Goal: Task Accomplishment & Management: Complete application form

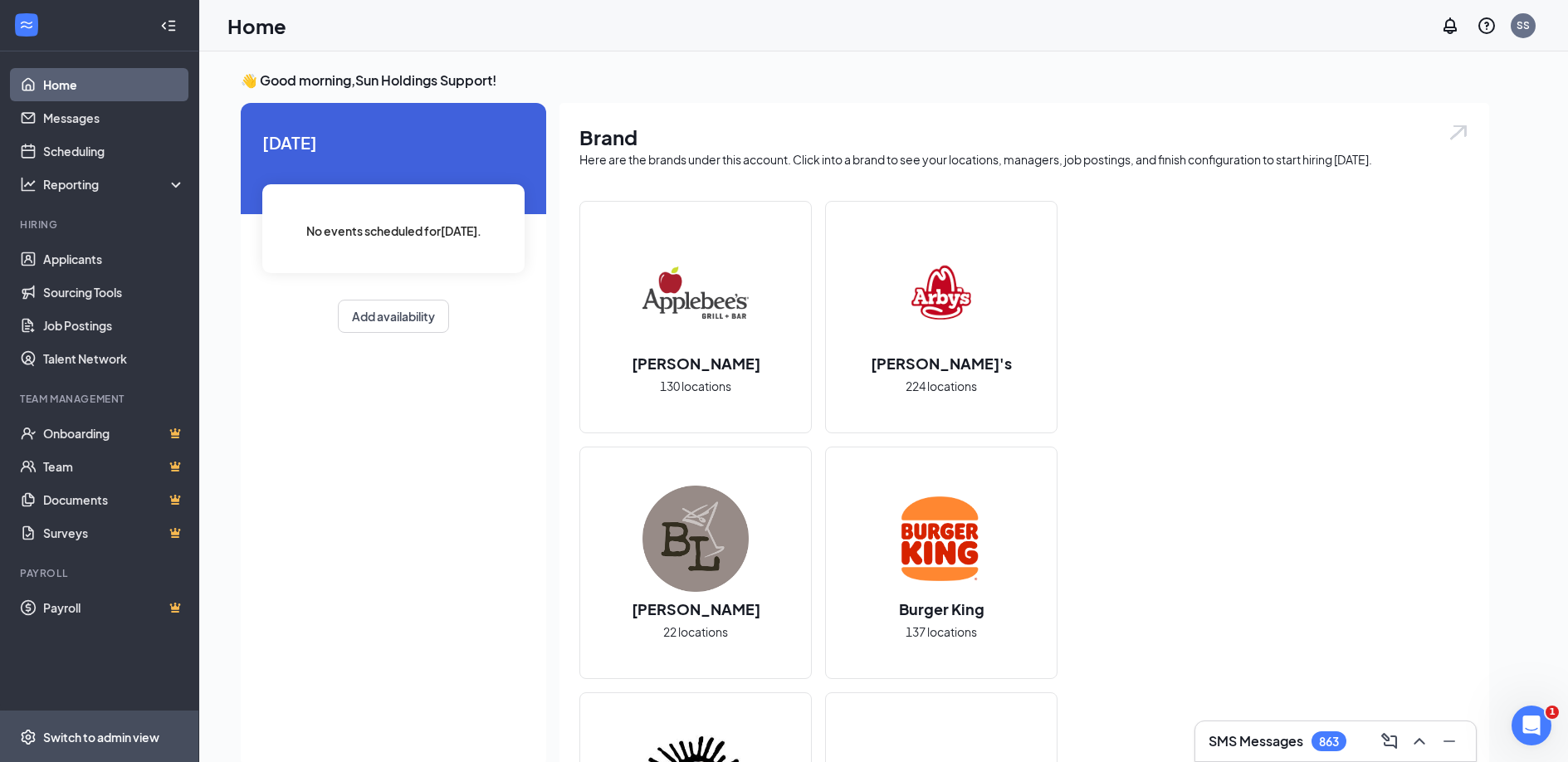
click at [76, 736] on div "Switch to admin view" at bounding box center [102, 736] width 116 height 16
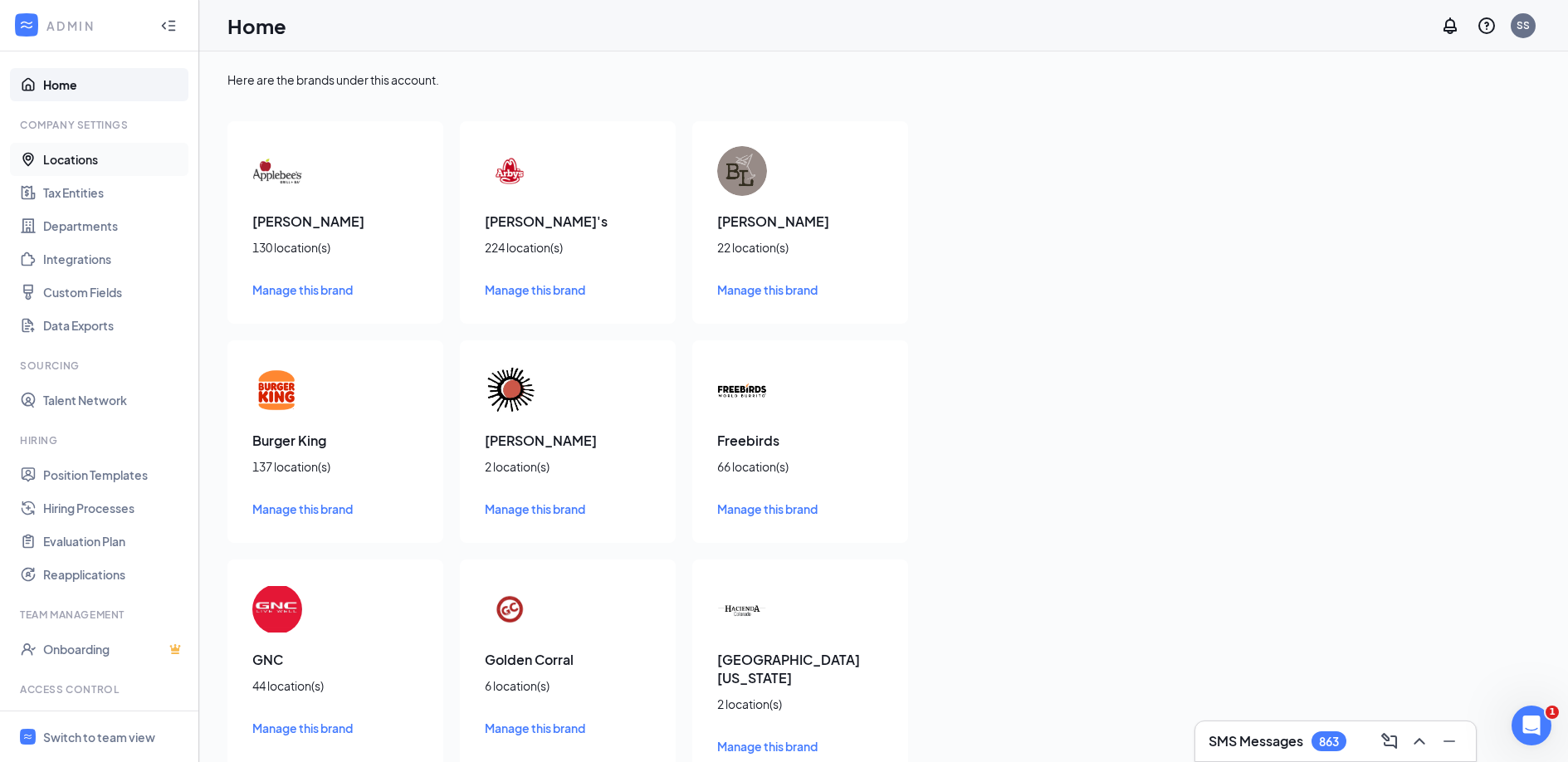
click at [104, 167] on link "Locations" at bounding box center [114, 159] width 142 height 33
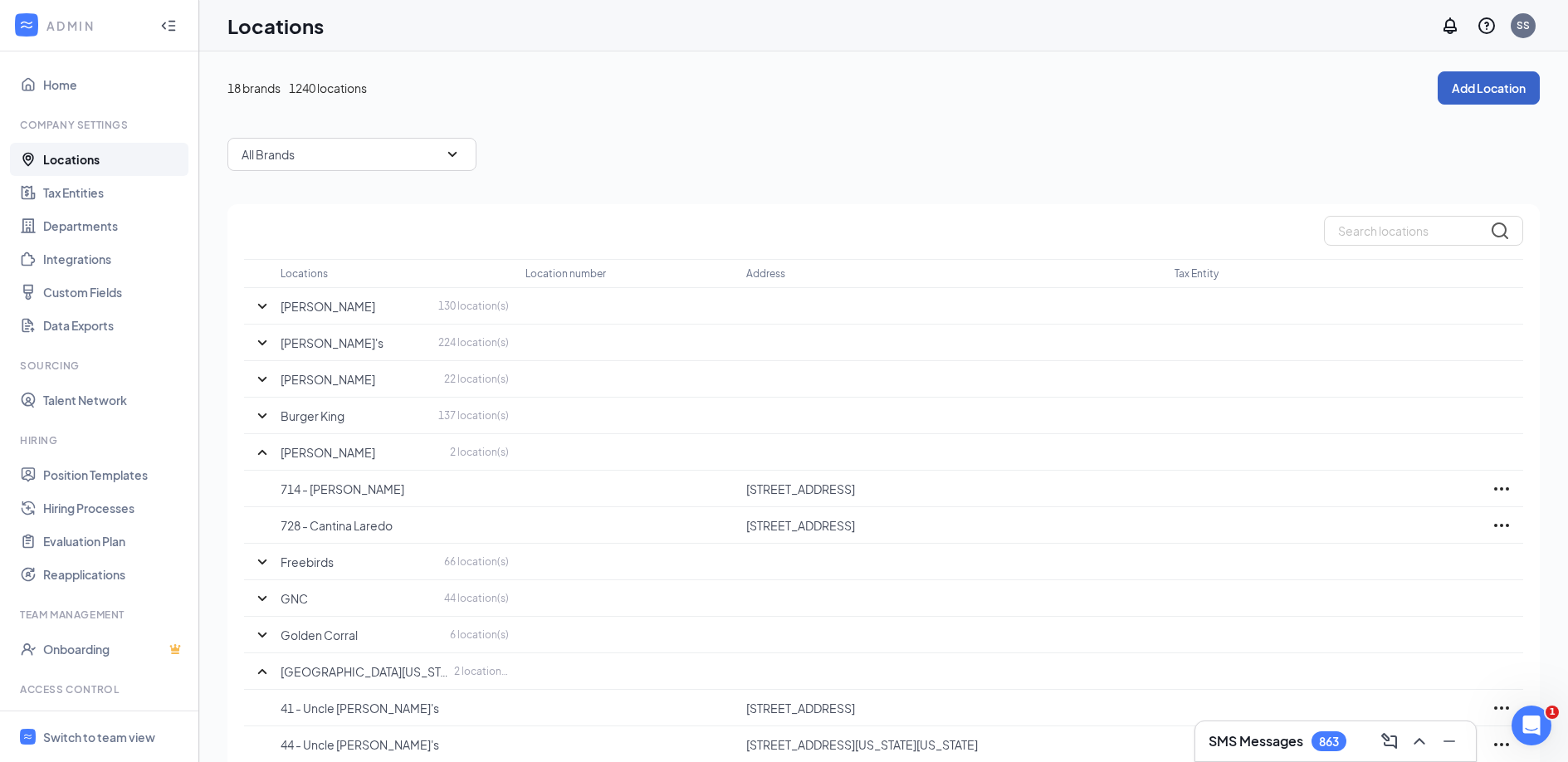
click at [1521, 91] on button "Add Location" at bounding box center [1489, 88] width 102 height 33
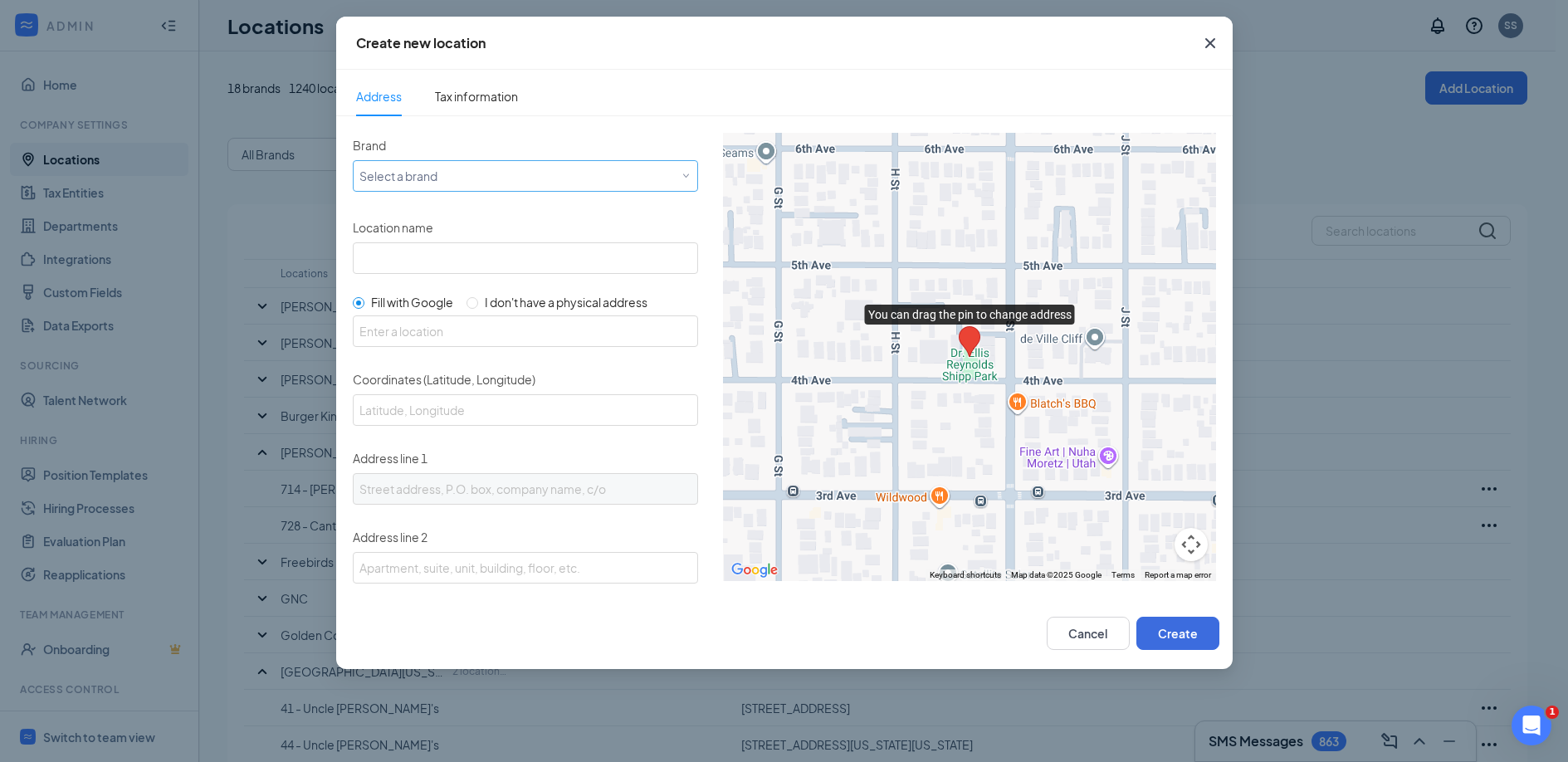
click at [463, 173] on div "Select a brand" at bounding box center [522, 174] width 325 height 20
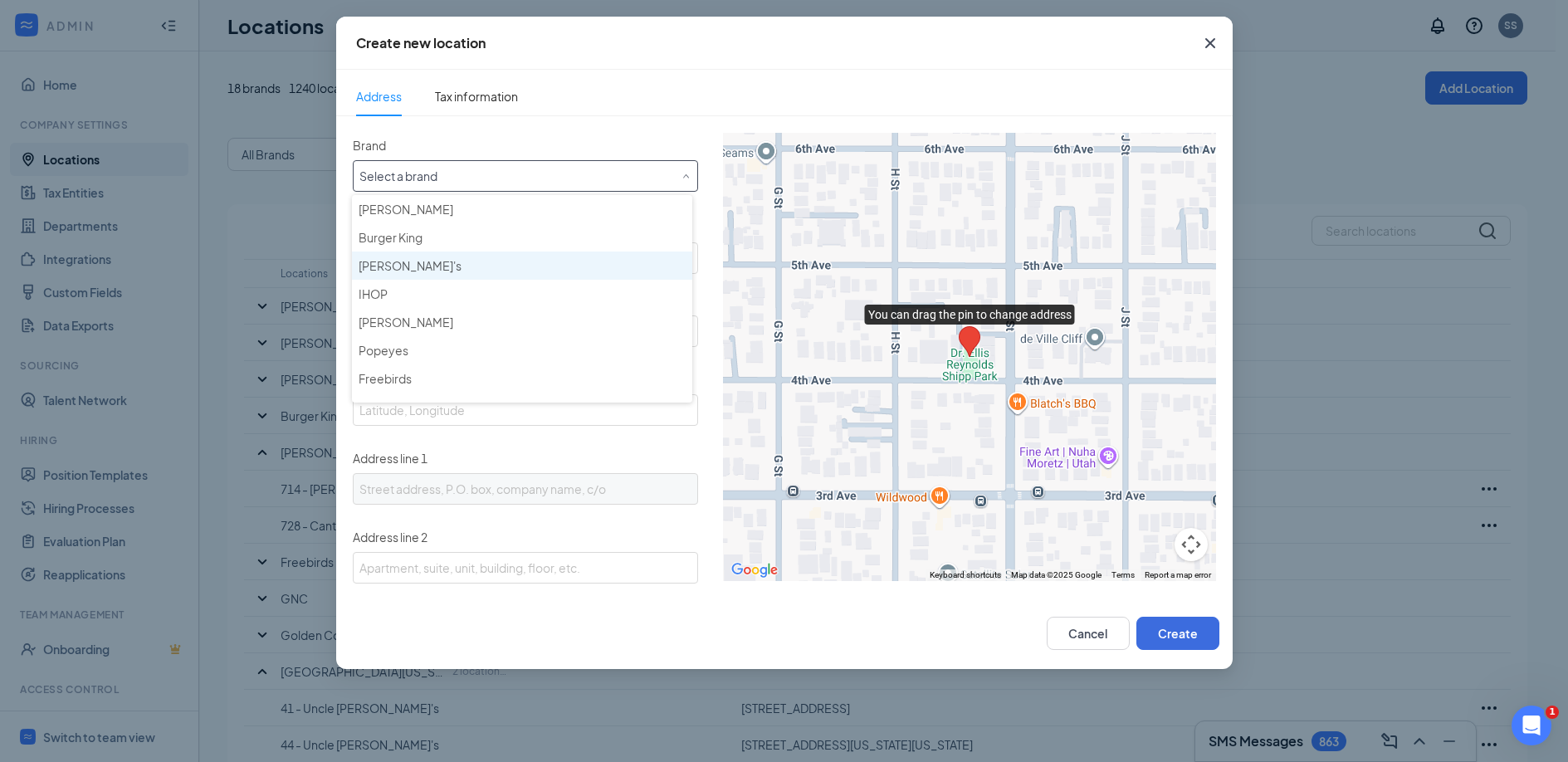
scroll to position [32, 0]
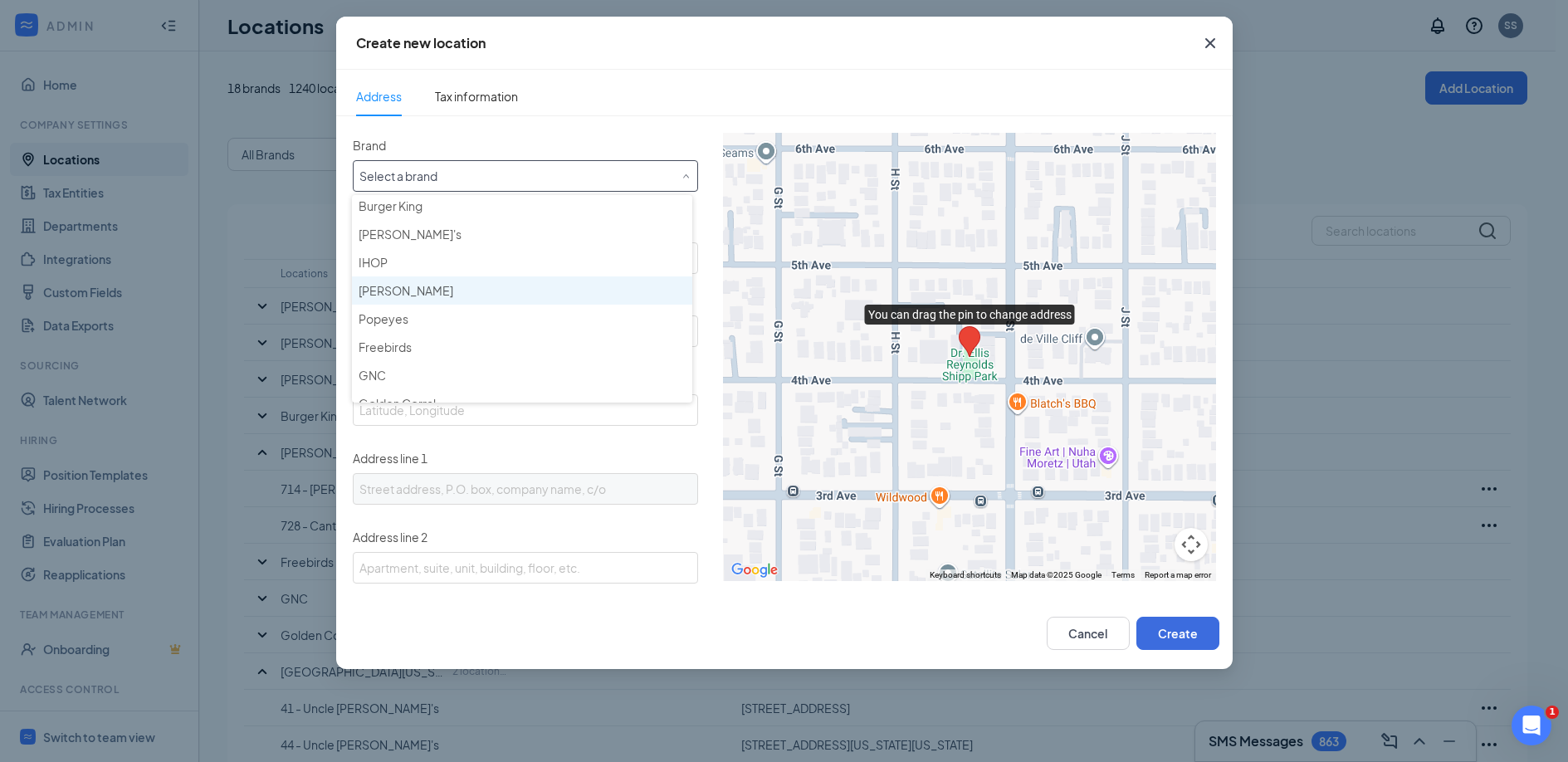
click at [434, 292] on div "[PERSON_NAME]" at bounding box center [522, 290] width 327 height 16
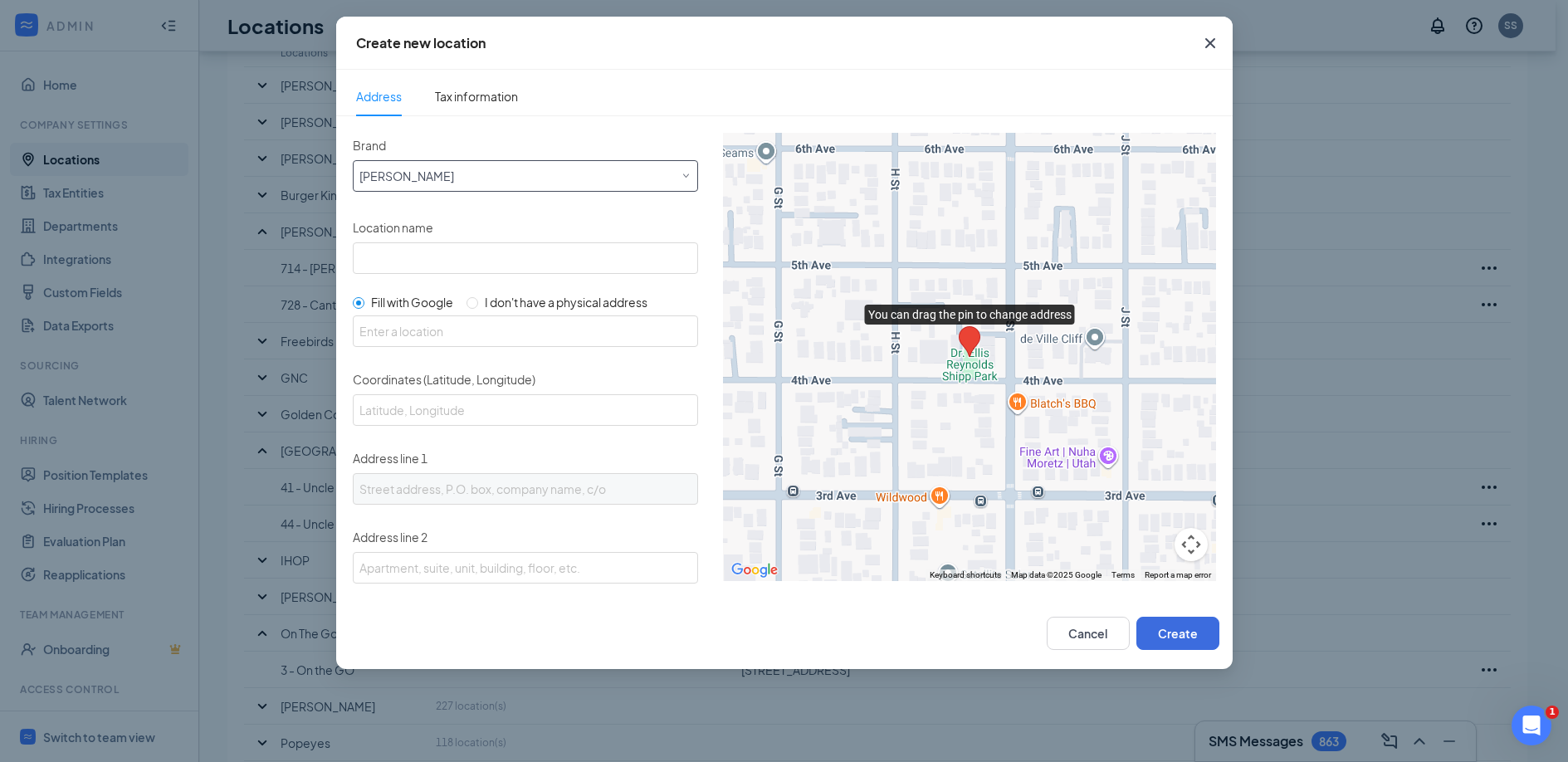
scroll to position [232, 0]
click at [267, 495] on div "Create new location Address Tax information Brand Select a brand [PERSON_NAME] …" at bounding box center [784, 381] width 1568 height 762
click at [1088, 635] on button "Cancel" at bounding box center [1087, 633] width 83 height 33
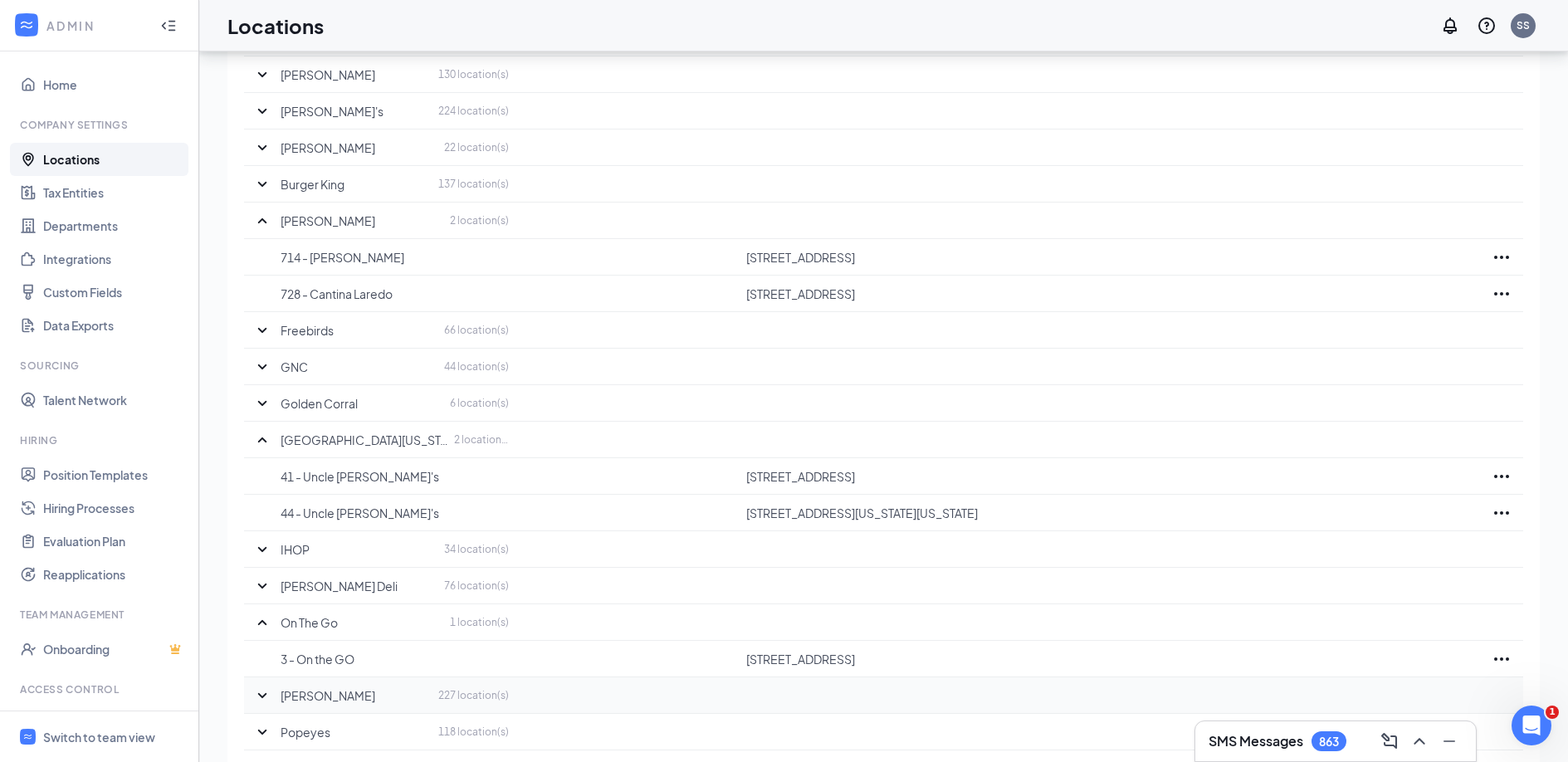
click at [265, 700] on icon "SmallChevronDown" at bounding box center [261, 695] width 20 height 20
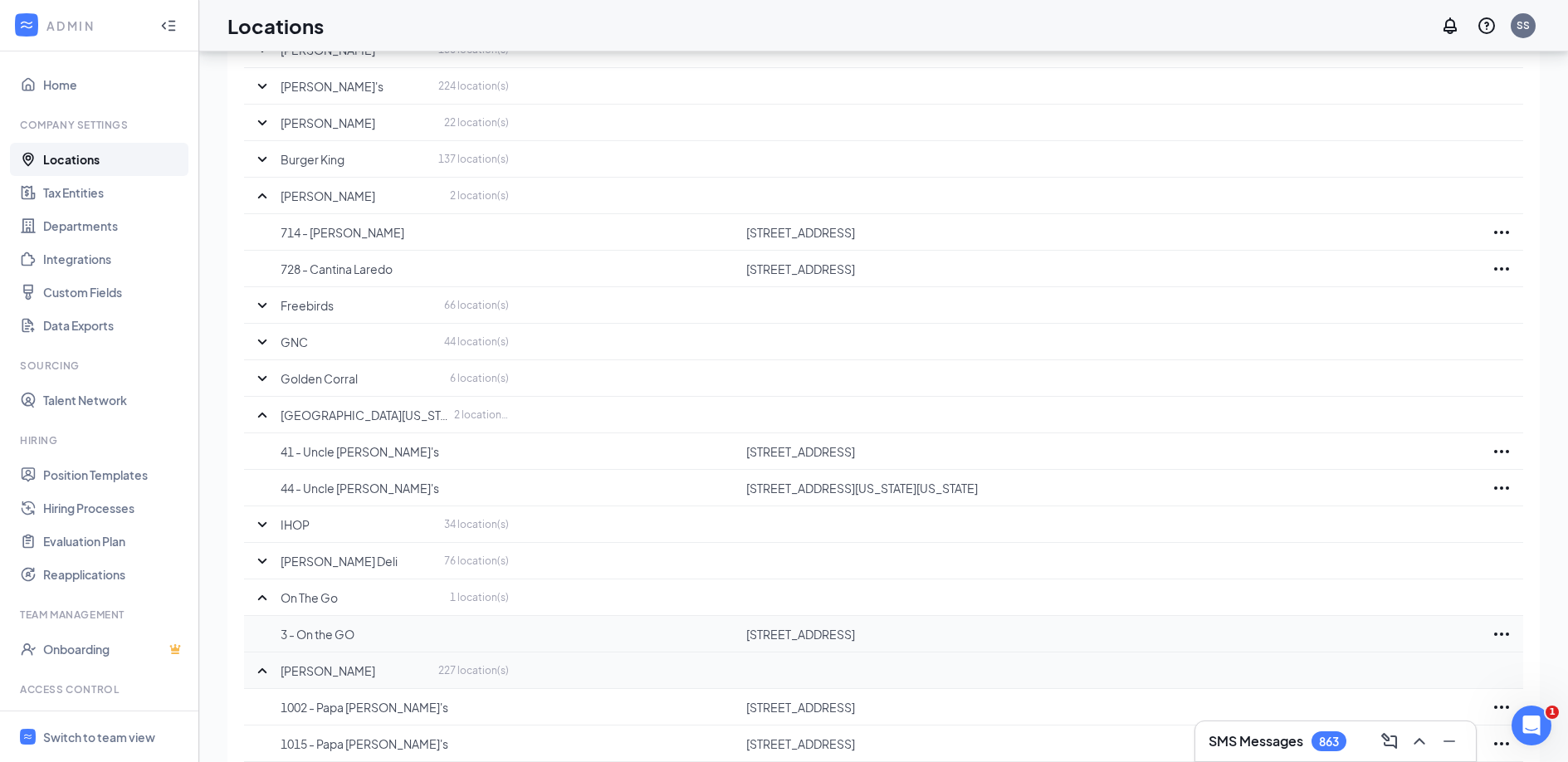
scroll to position [0, 0]
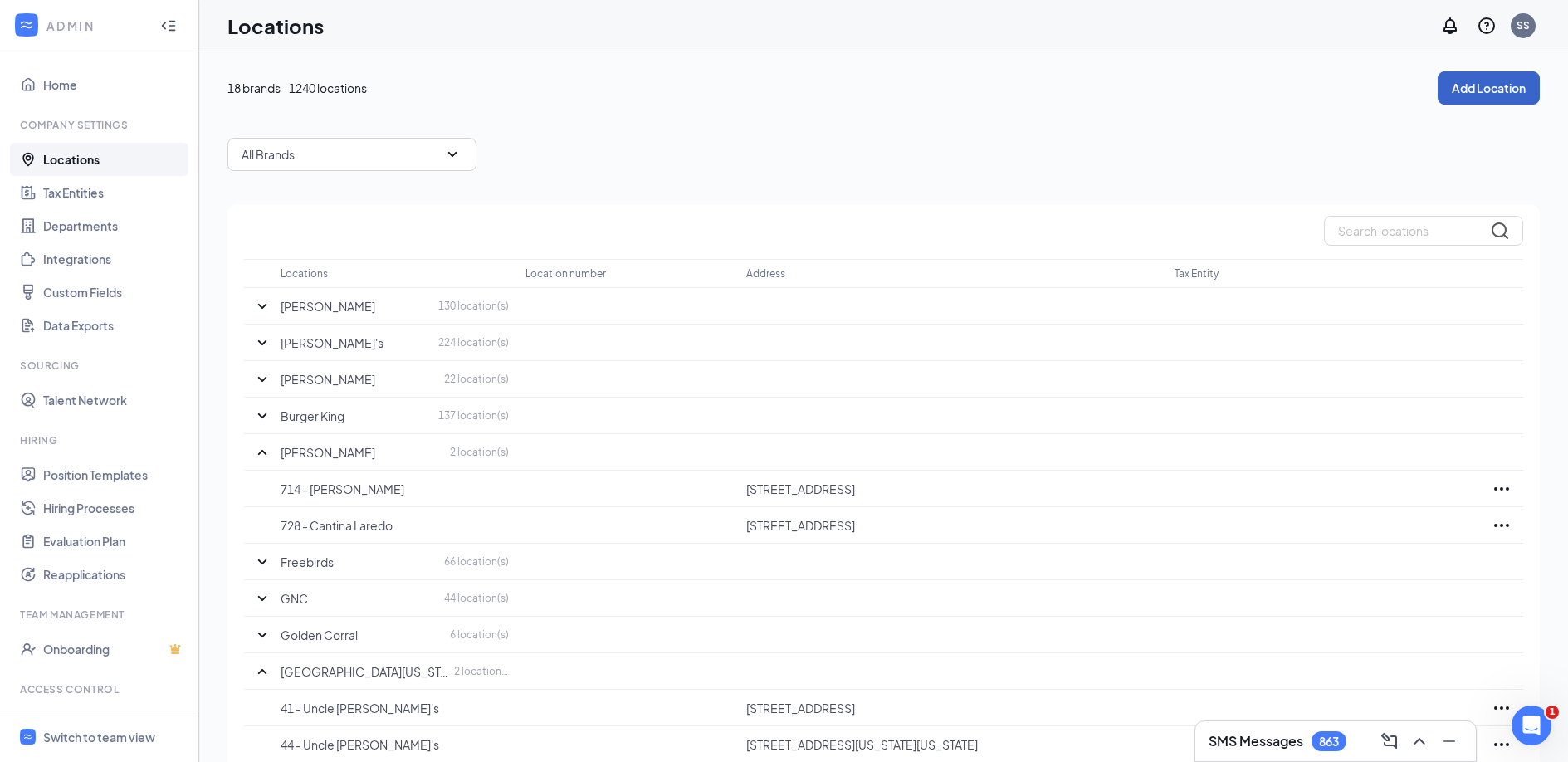
click at [1459, 91] on button "Add Location" at bounding box center [1489, 88] width 102 height 33
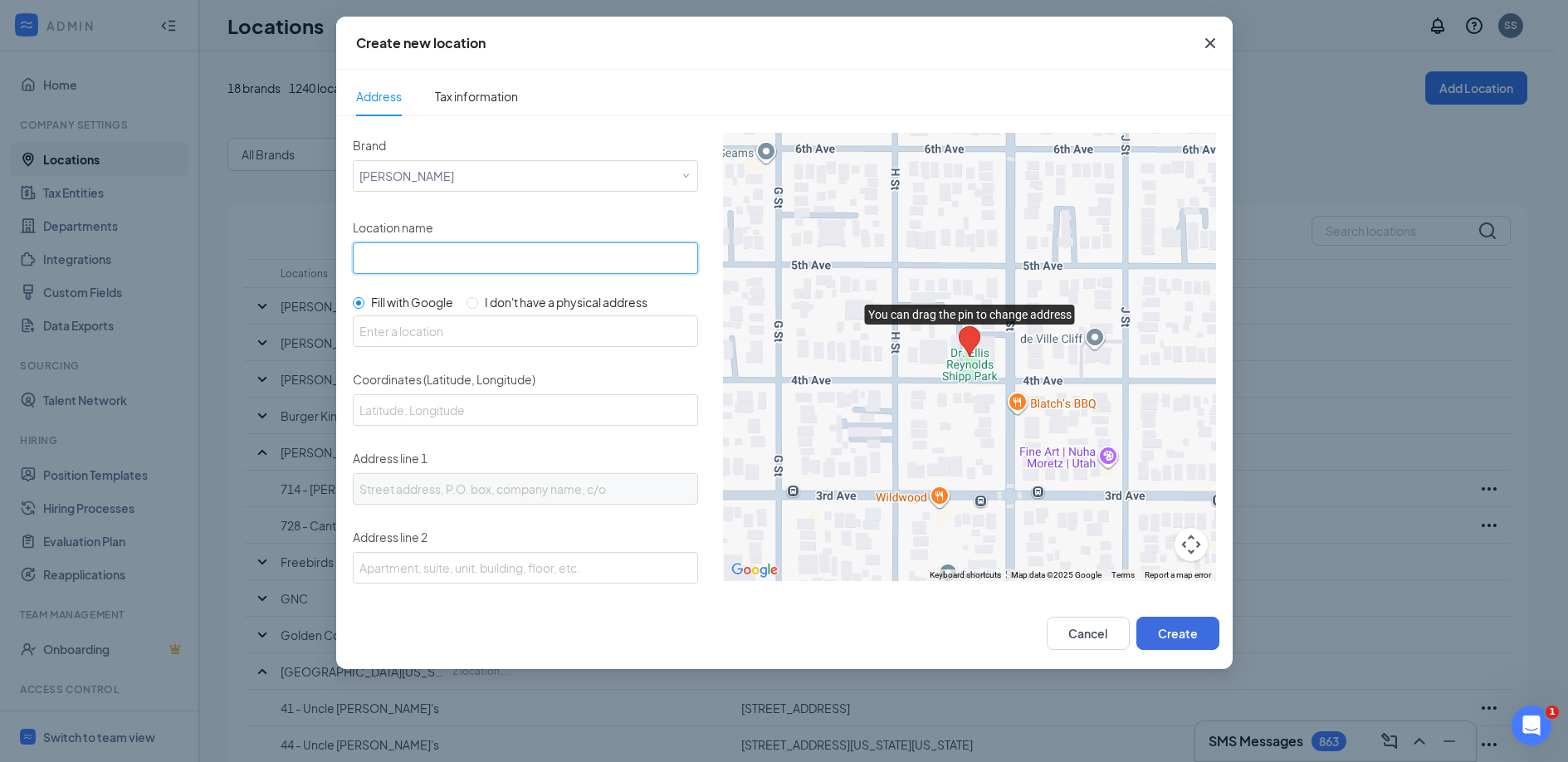
click at [452, 255] on input "Location name" at bounding box center [525, 258] width 345 height 32
paste input "1785"
type input "1785 - Papa [PERSON_NAME]'s"
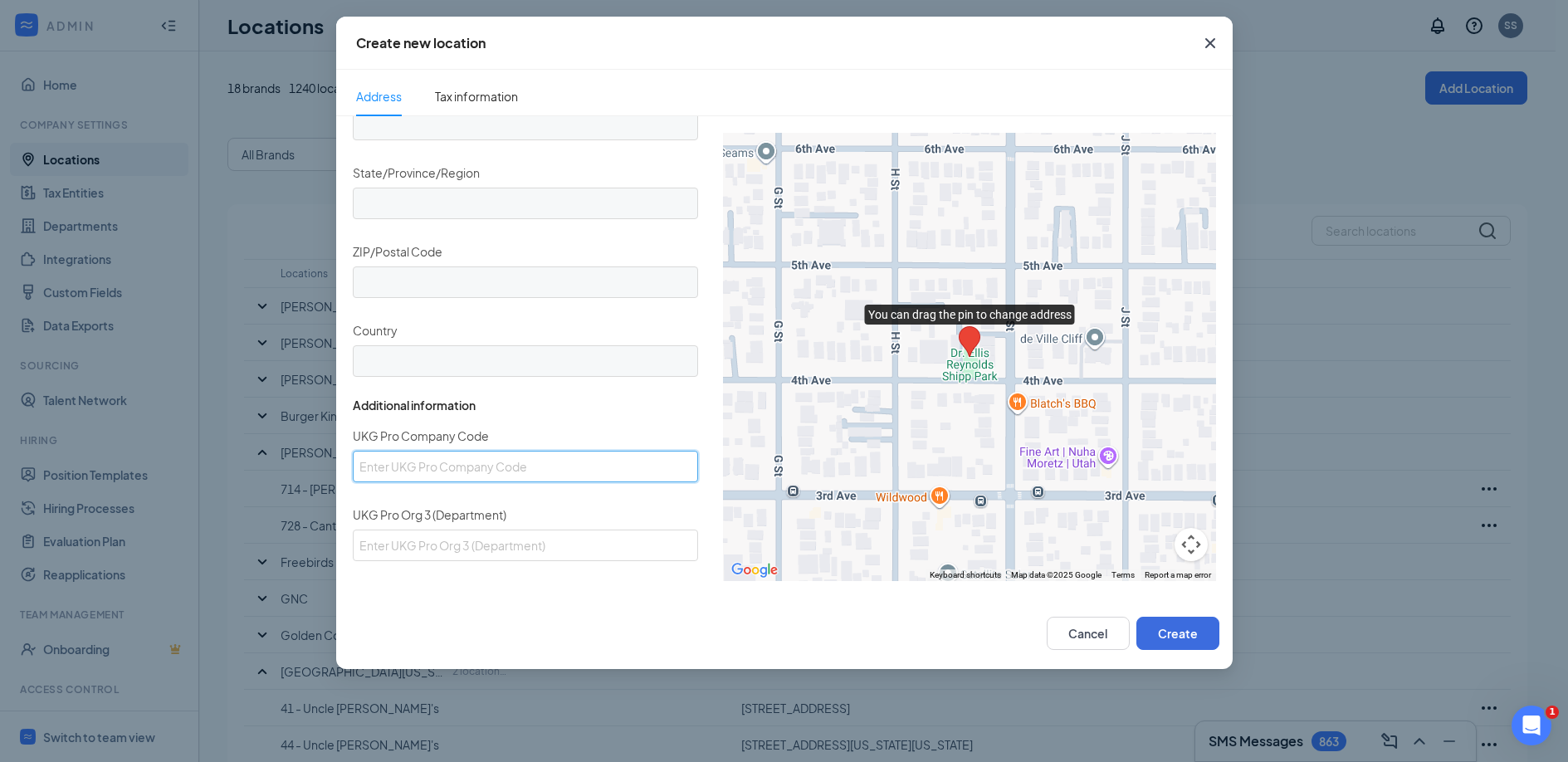
click at [480, 470] on input "UKG Pro Company Code" at bounding box center [525, 466] width 345 height 32
paste input "PJ21785"
type input "PJ21785"
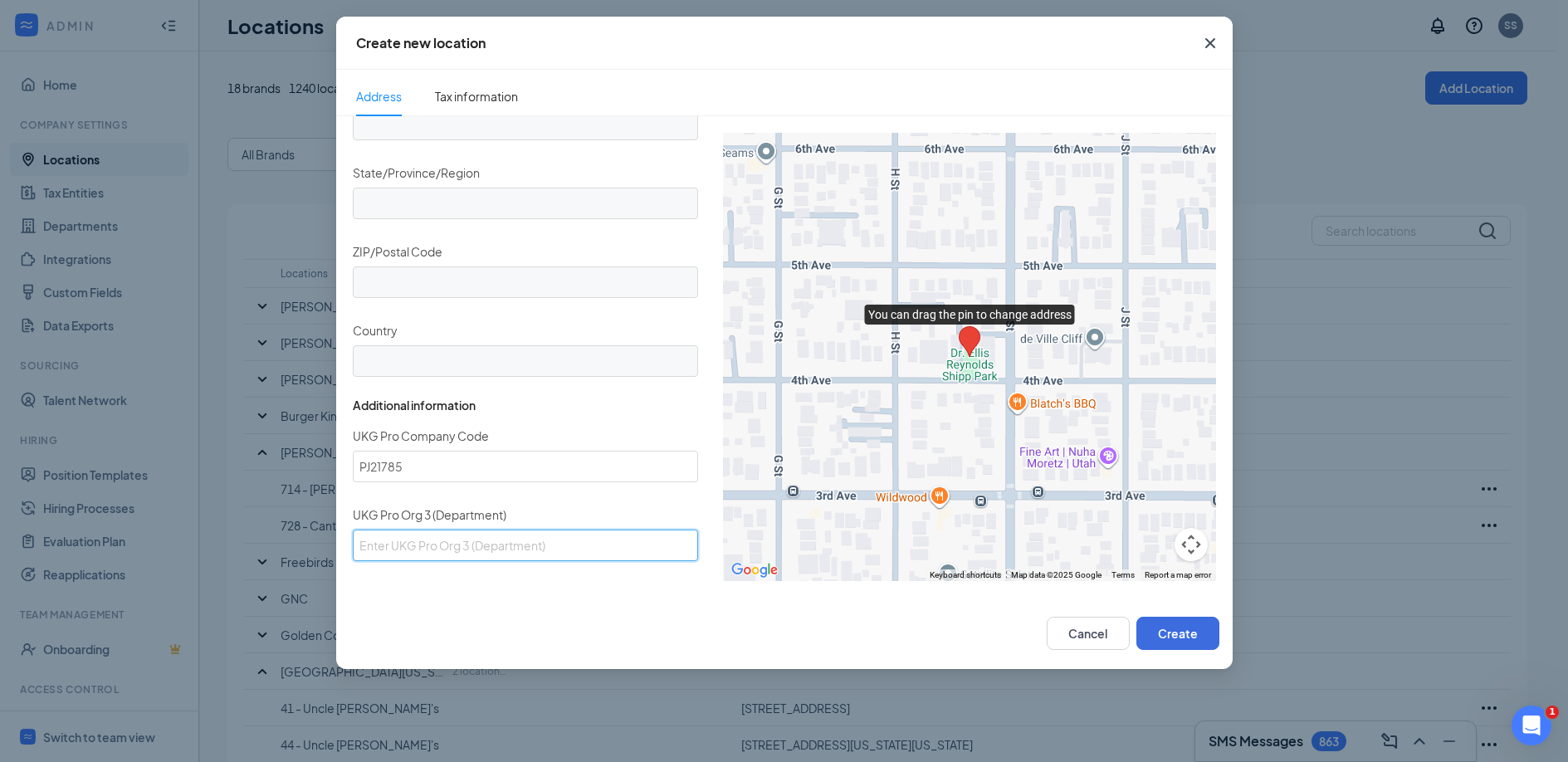
click at [466, 535] on input "UKG Pro Org 3 (Department)" at bounding box center [525, 545] width 345 height 32
click at [457, 548] on input "UKG Pro Org 3 (Department)" at bounding box center [525, 545] width 345 height 32
paste input "S1785"
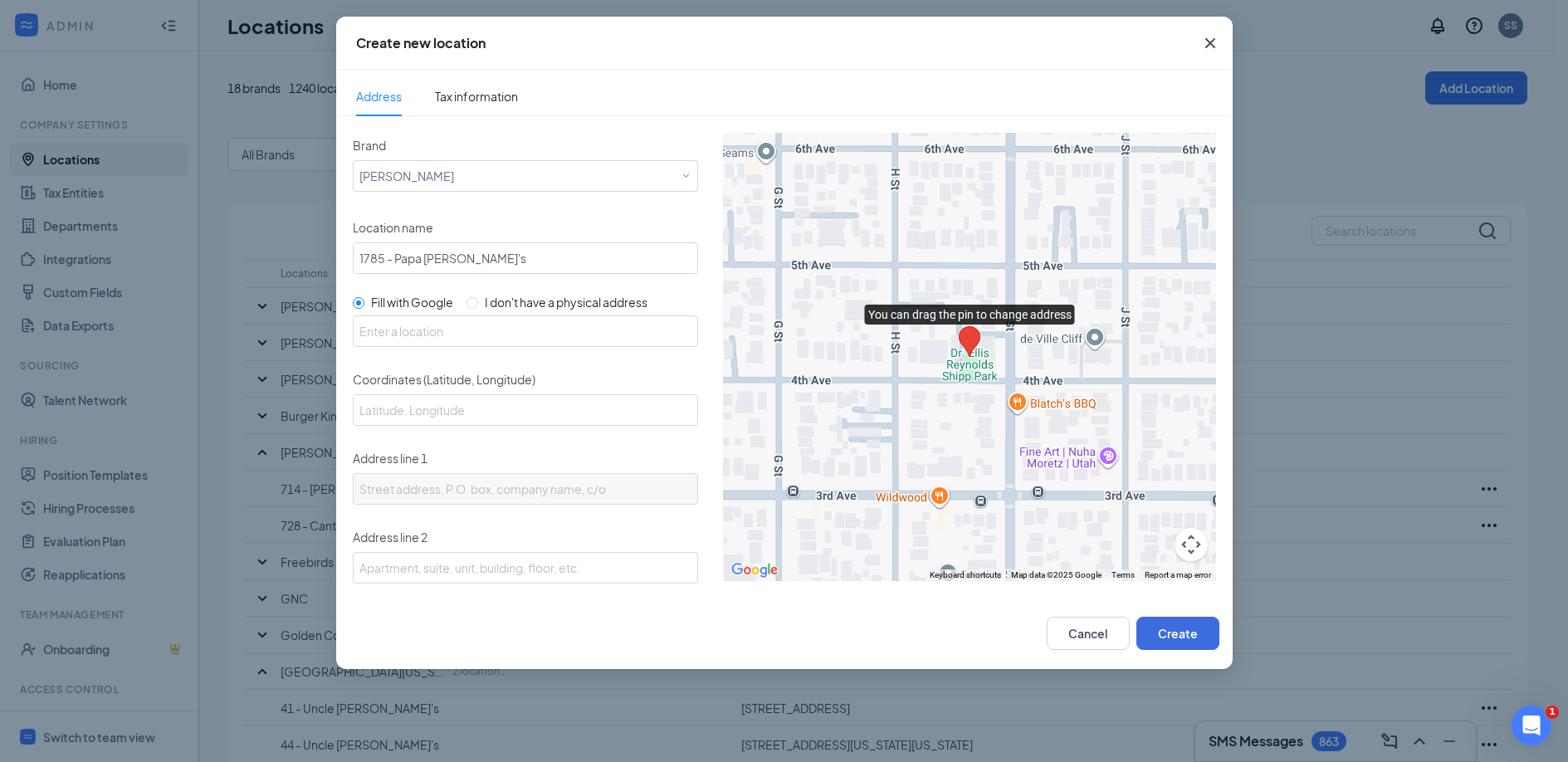
type input "S1785"
click at [449, 341] on input "text" at bounding box center [525, 331] width 345 height 32
paste input "[STREET_ADDRESS][PERSON_NAME]"
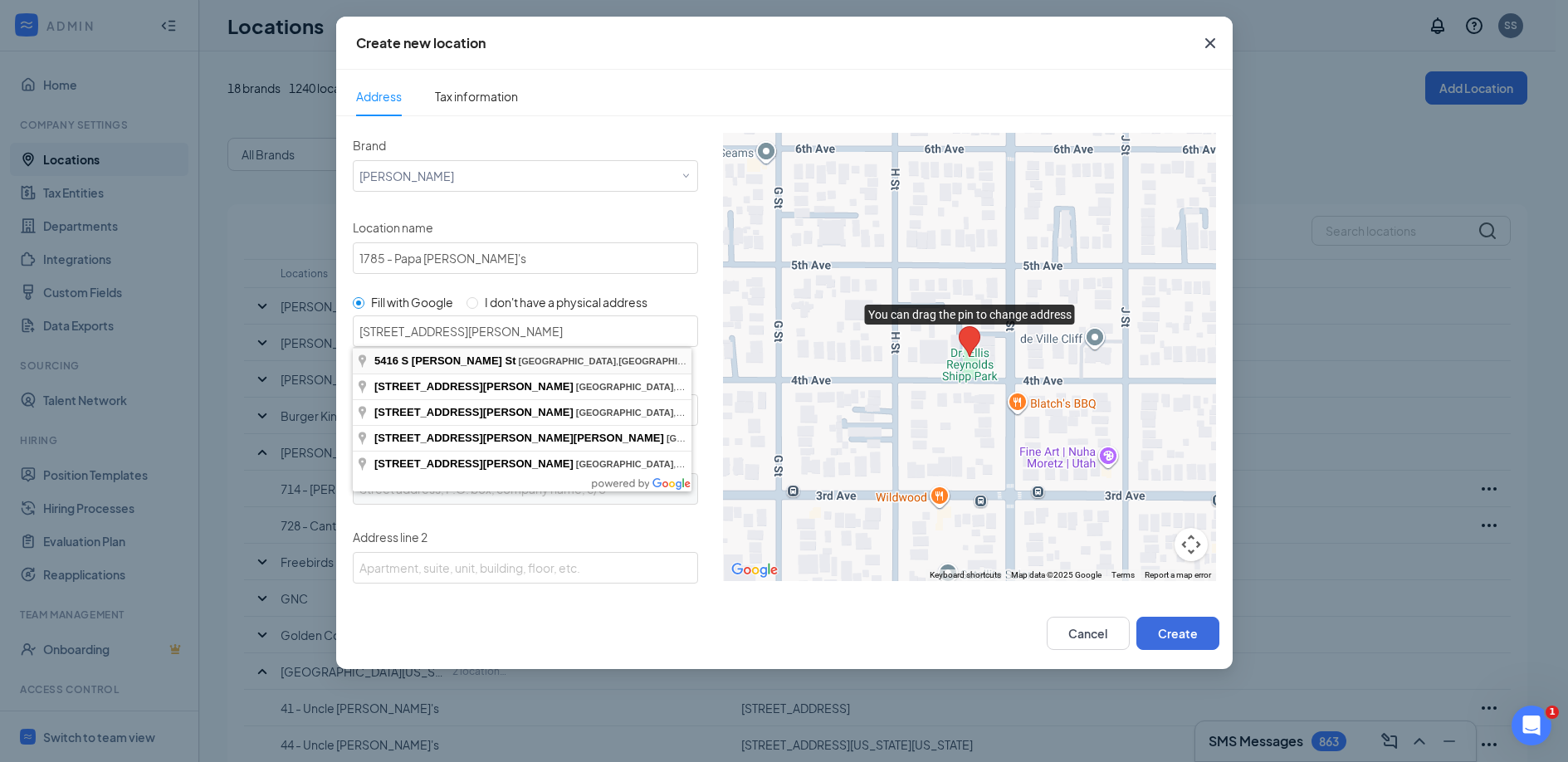
type input "[STREET_ADDRESS][PERSON_NAME]"
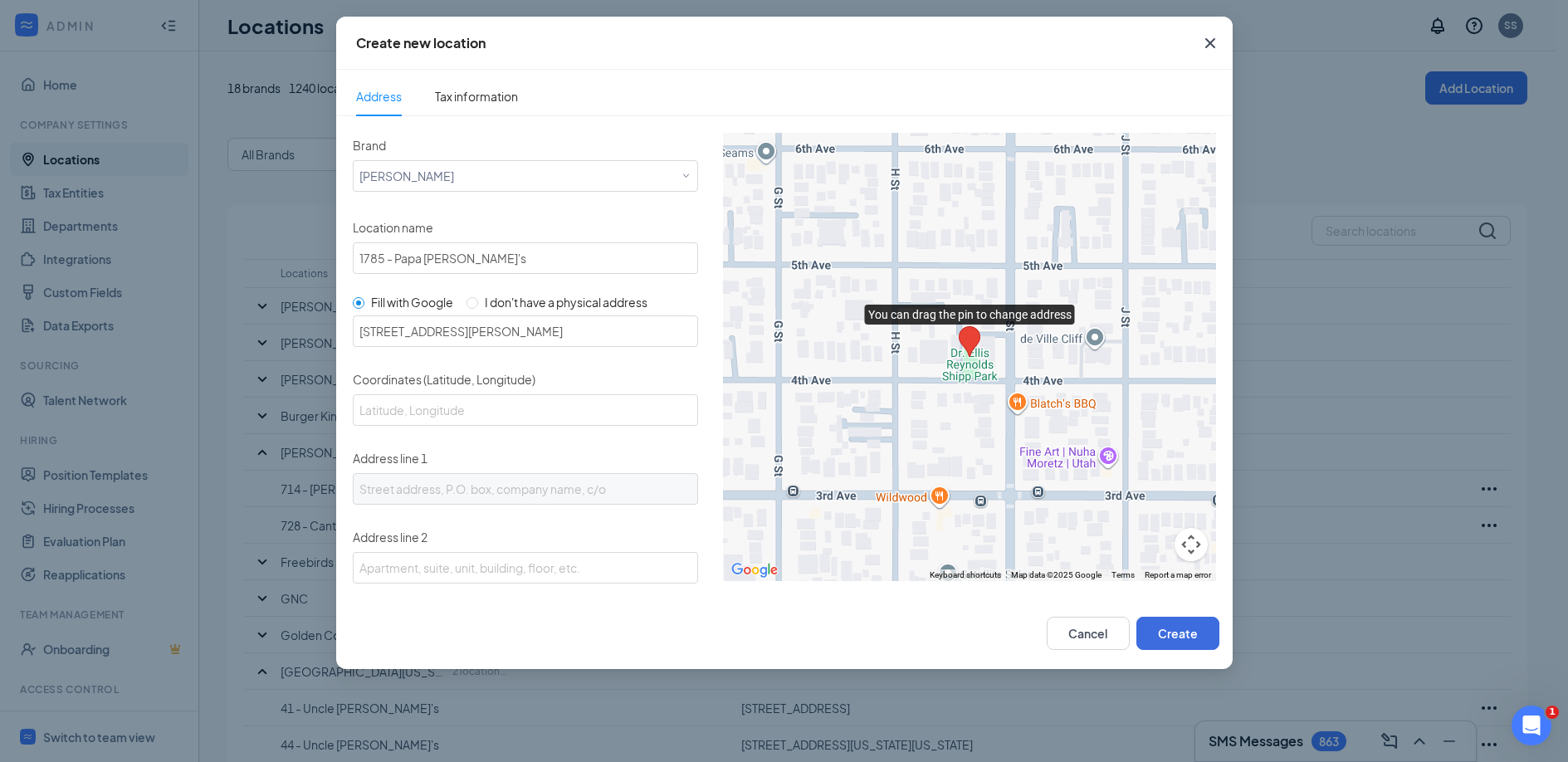
type input "32.6704563, -97.4005194"
type input "[STREET_ADDRESS][PERSON_NAME]"
type input "[GEOGRAPHIC_DATA]"
type input "76132"
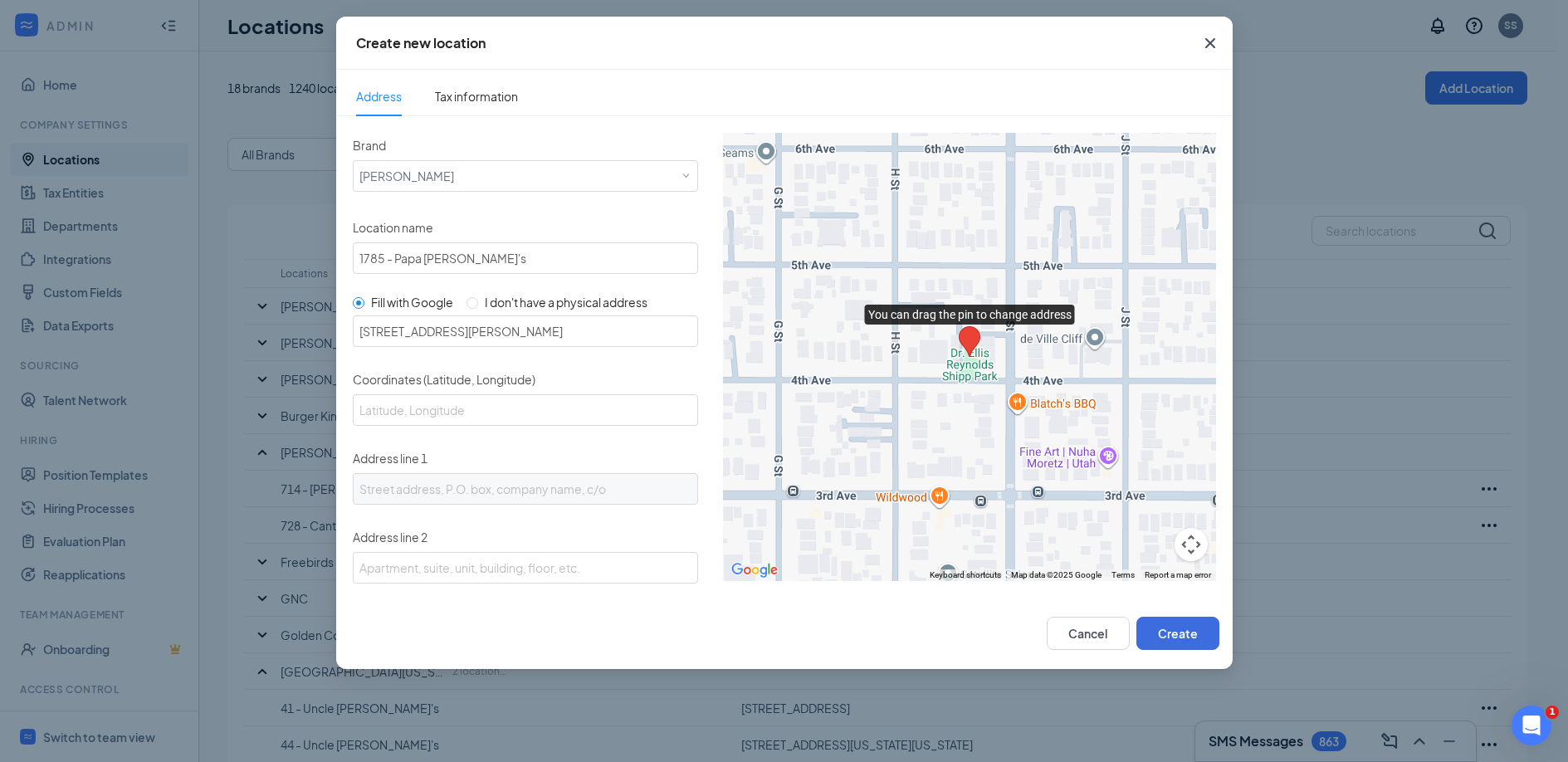
type input "US"
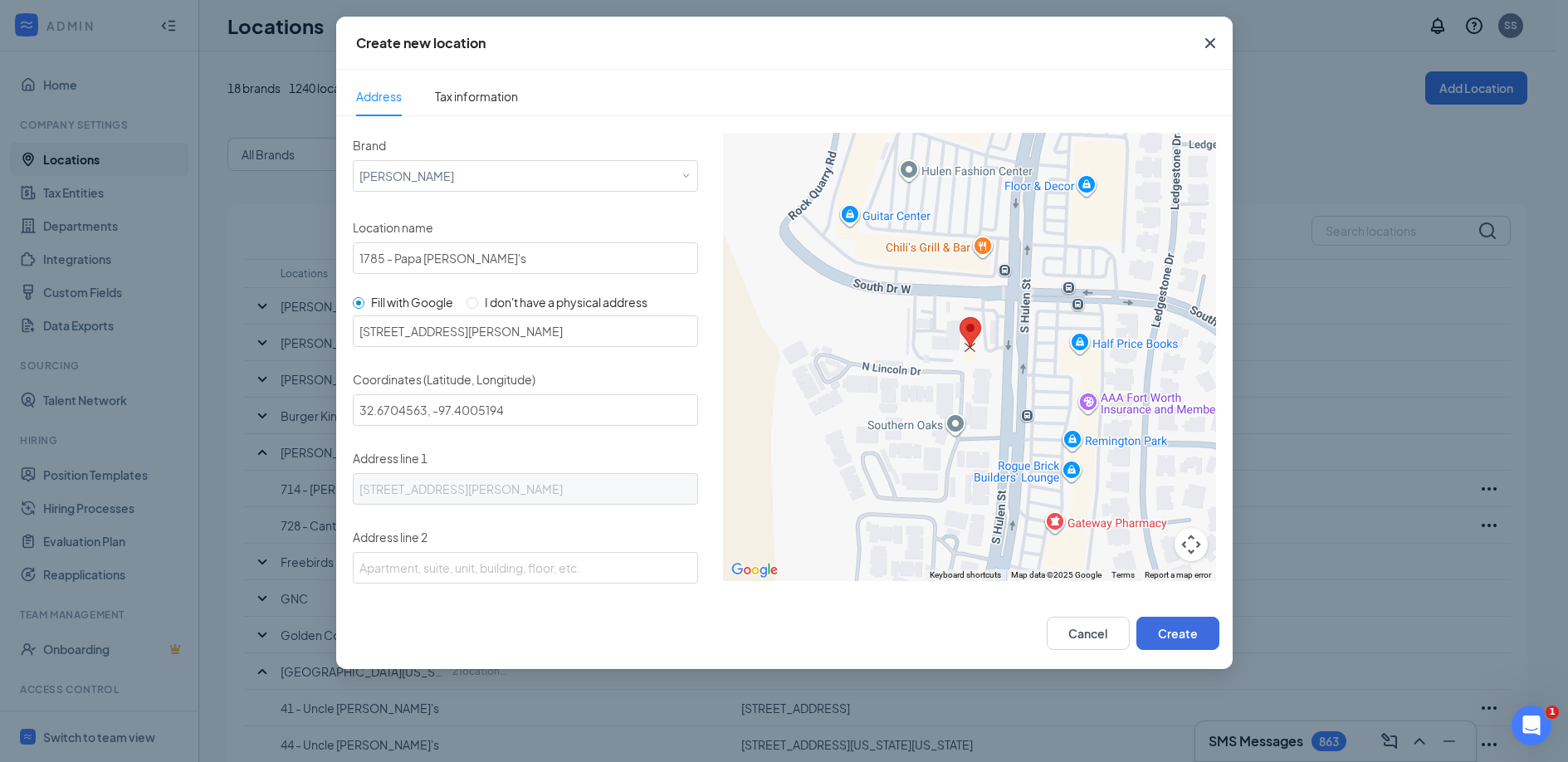
drag, startPoint x: 960, startPoint y: 338, endPoint x: 958, endPoint y: 329, distance: 9.2
click at [959, 317] on area "You can drag the pin to change address" at bounding box center [959, 317] width 0 height 0
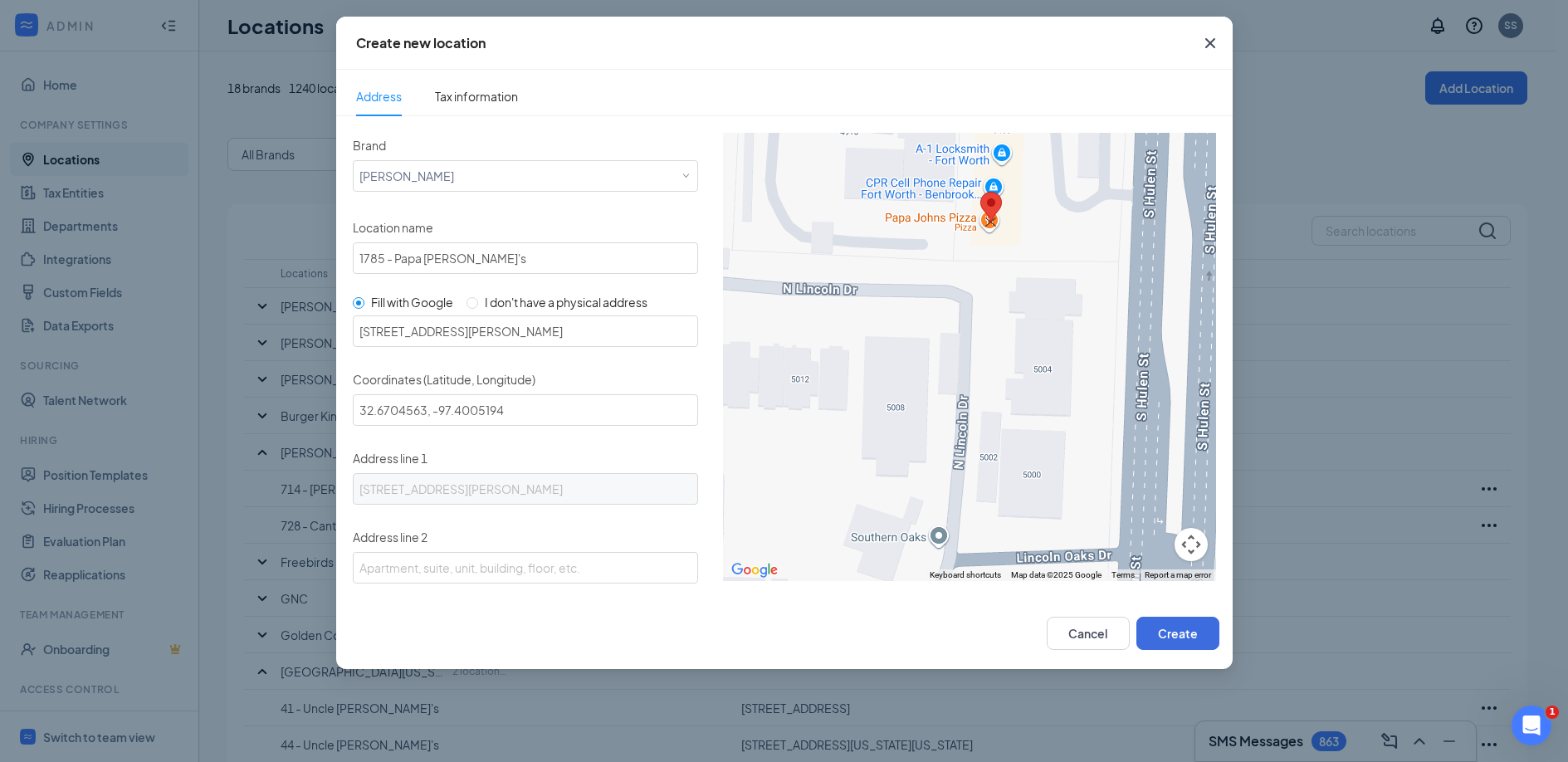
drag, startPoint x: 986, startPoint y: 169, endPoint x: 980, endPoint y: 202, distance: 33.5
click at [980, 191] on area "You can drag the pin to change address" at bounding box center [980, 191] width 0 height 0
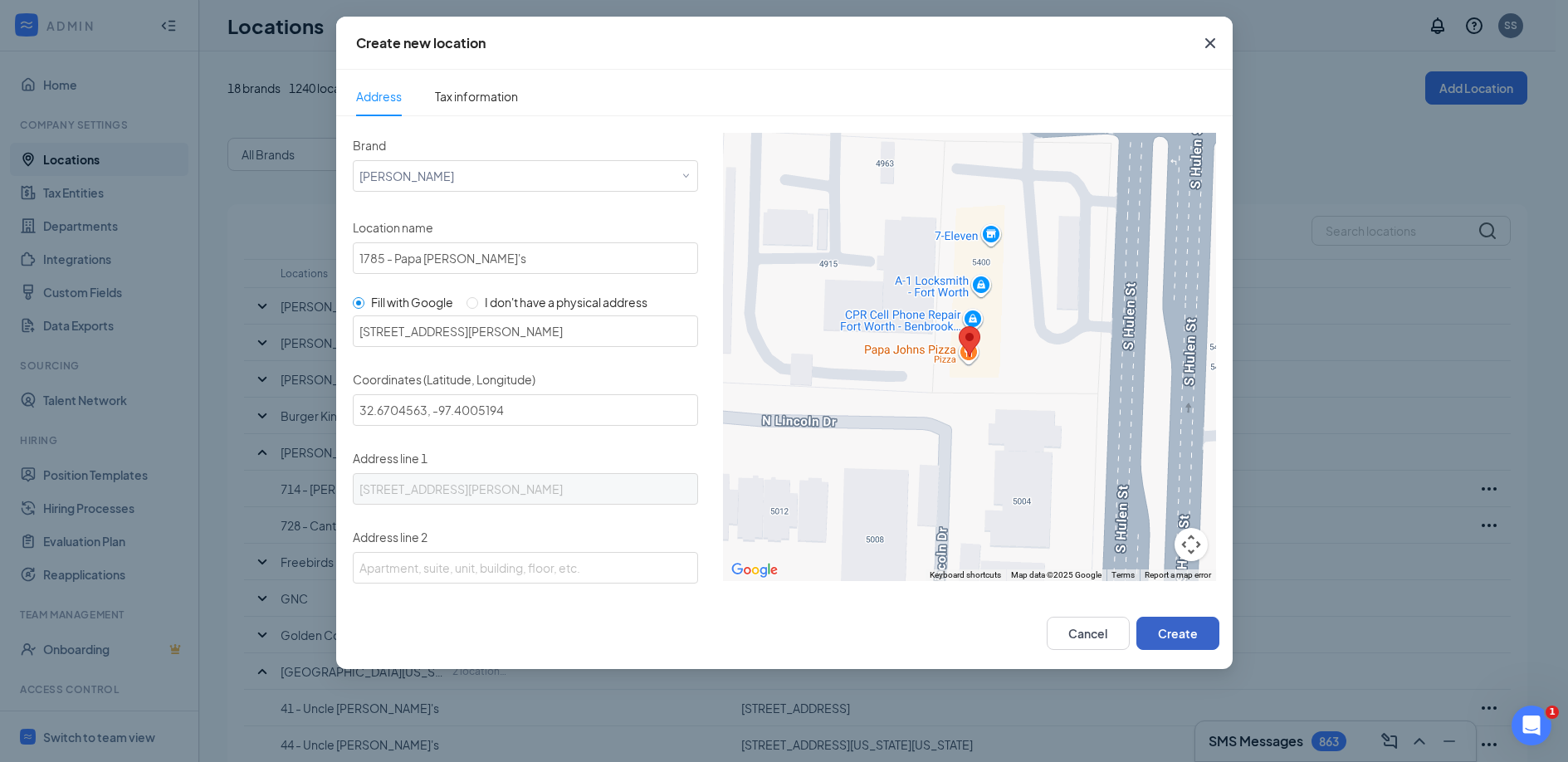
click at [1171, 637] on button "Create" at bounding box center [1177, 633] width 83 height 33
click at [512, 177] on div "Select a brand [PERSON_NAME]" at bounding box center [525, 173] width 332 height 25
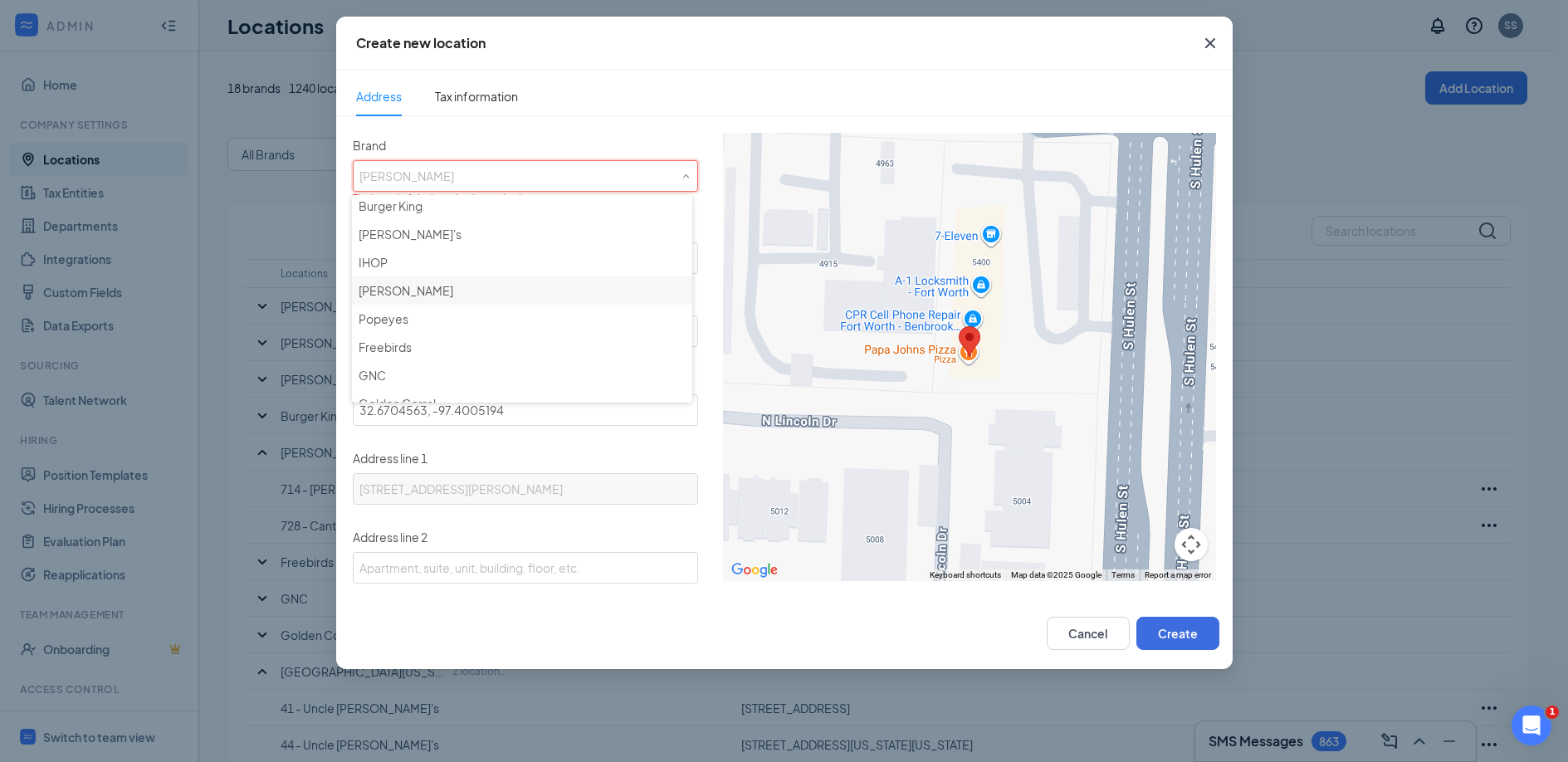
click at [428, 286] on div "[PERSON_NAME]" at bounding box center [522, 290] width 327 height 16
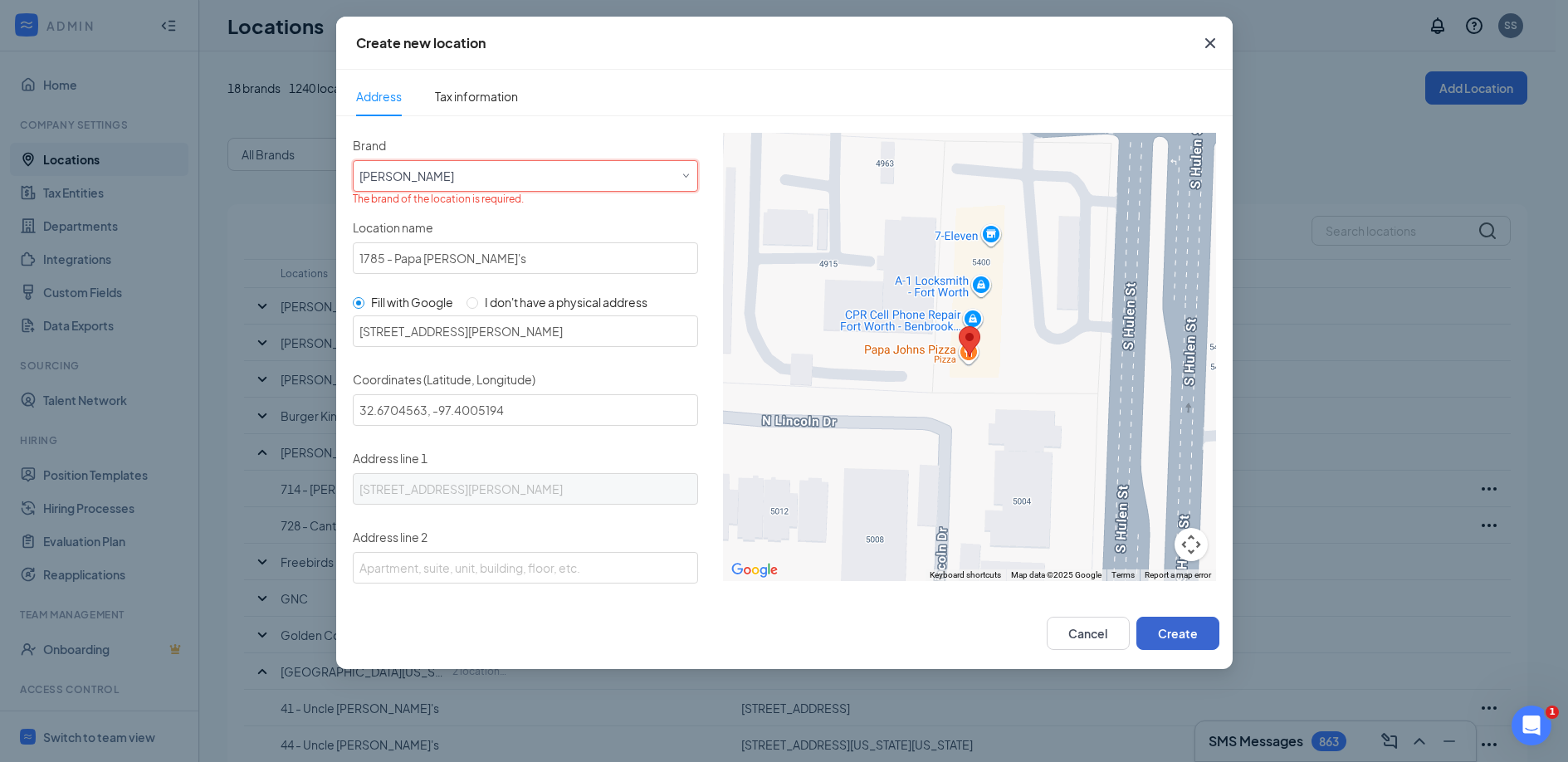
click at [1166, 634] on button "Create" at bounding box center [1177, 633] width 83 height 33
click at [1182, 635] on button "Create" at bounding box center [1177, 633] width 83 height 33
click at [499, 180] on div "Select a brand [PERSON_NAME]" at bounding box center [525, 173] width 332 height 25
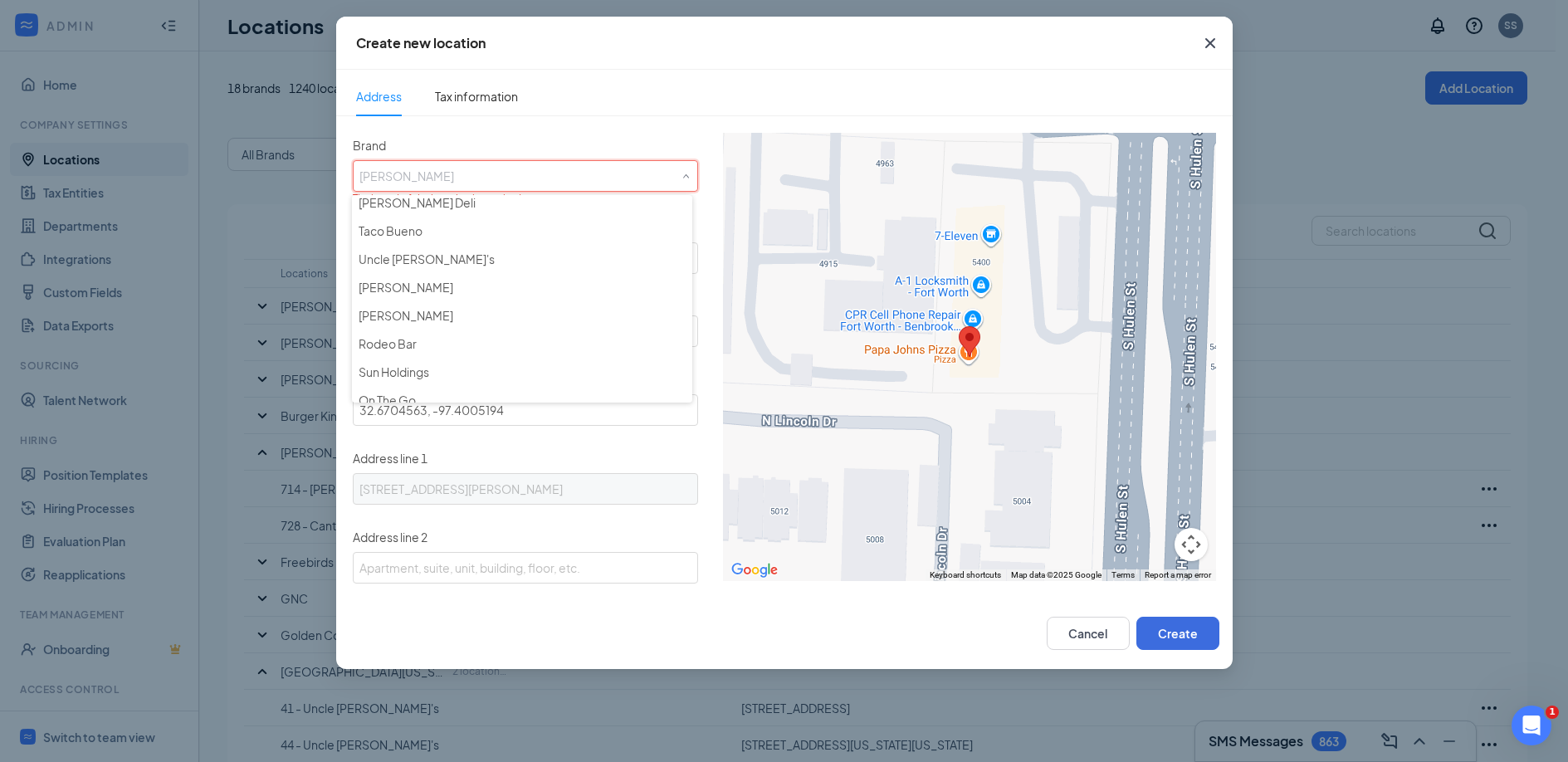
scroll to position [301, 0]
click at [453, 327] on div "Sun Holdings" at bounding box center [522, 331] width 327 height 16
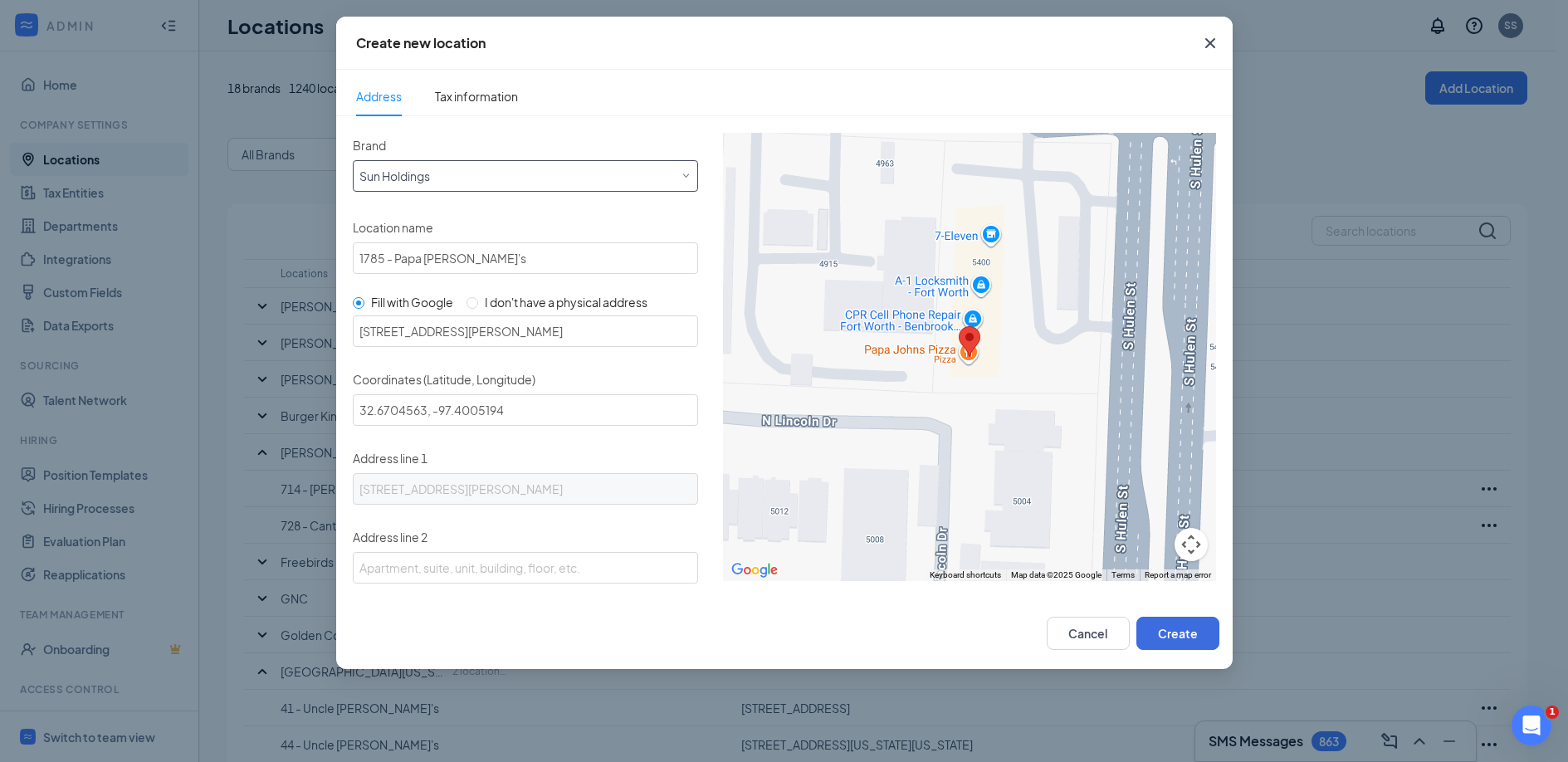
click at [450, 179] on div "Select a brand Sun Holdings" at bounding box center [525, 173] width 332 height 25
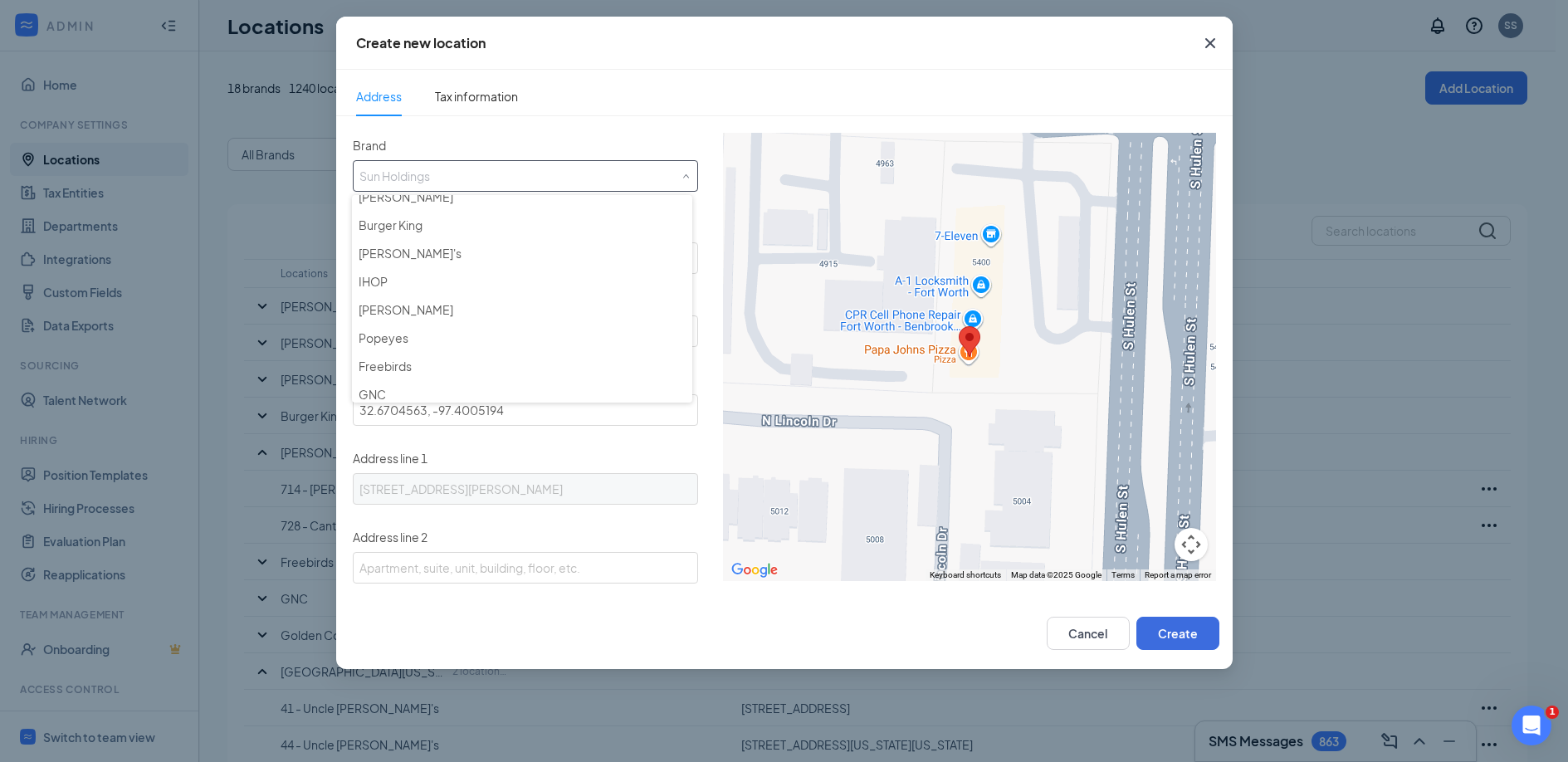
scroll to position [0, 0]
click at [420, 318] on div "[PERSON_NAME]" at bounding box center [522, 321] width 327 height 16
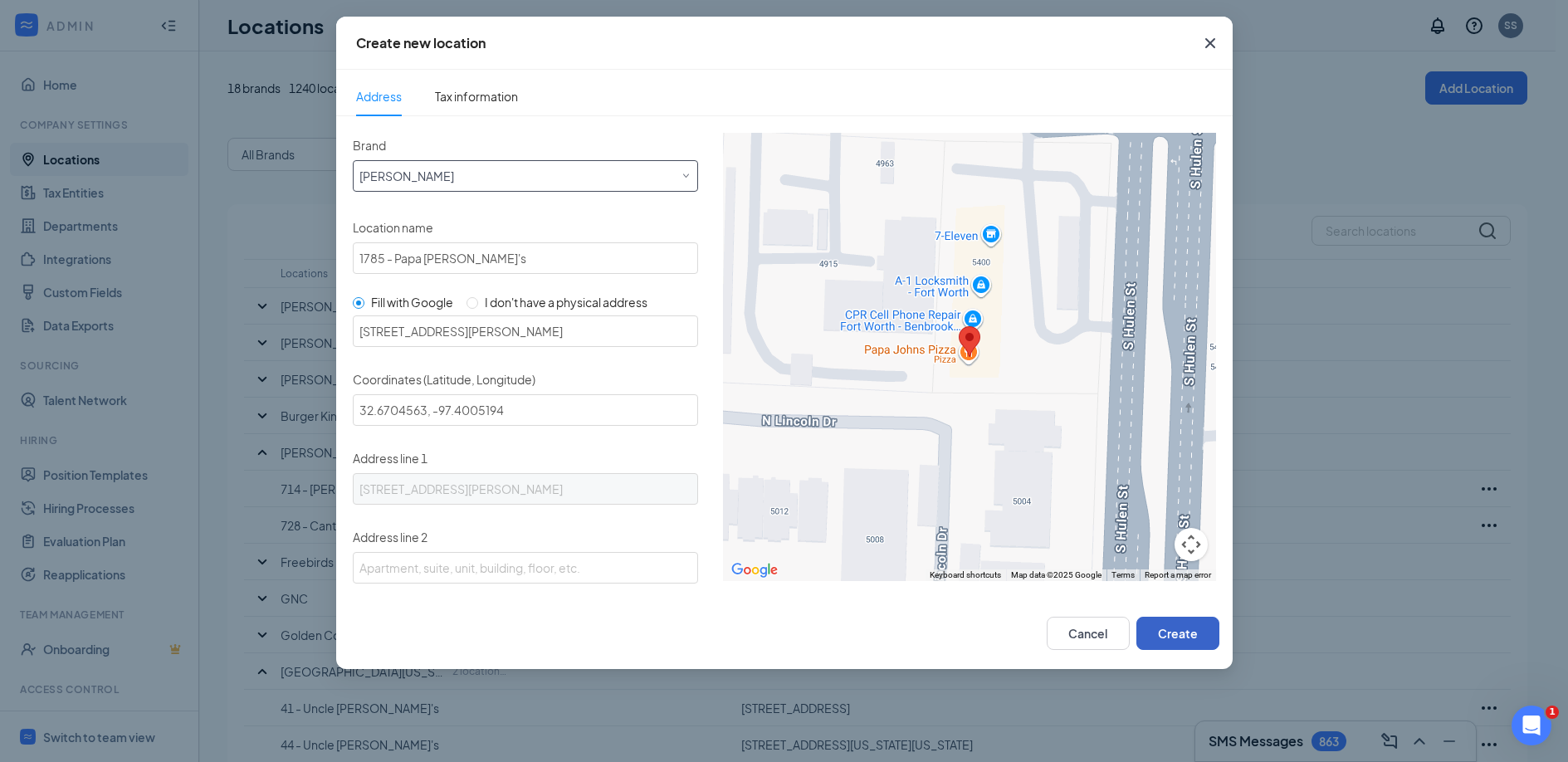
click at [1179, 634] on button "Create" at bounding box center [1177, 633] width 83 height 33
